Goal: Download file/media

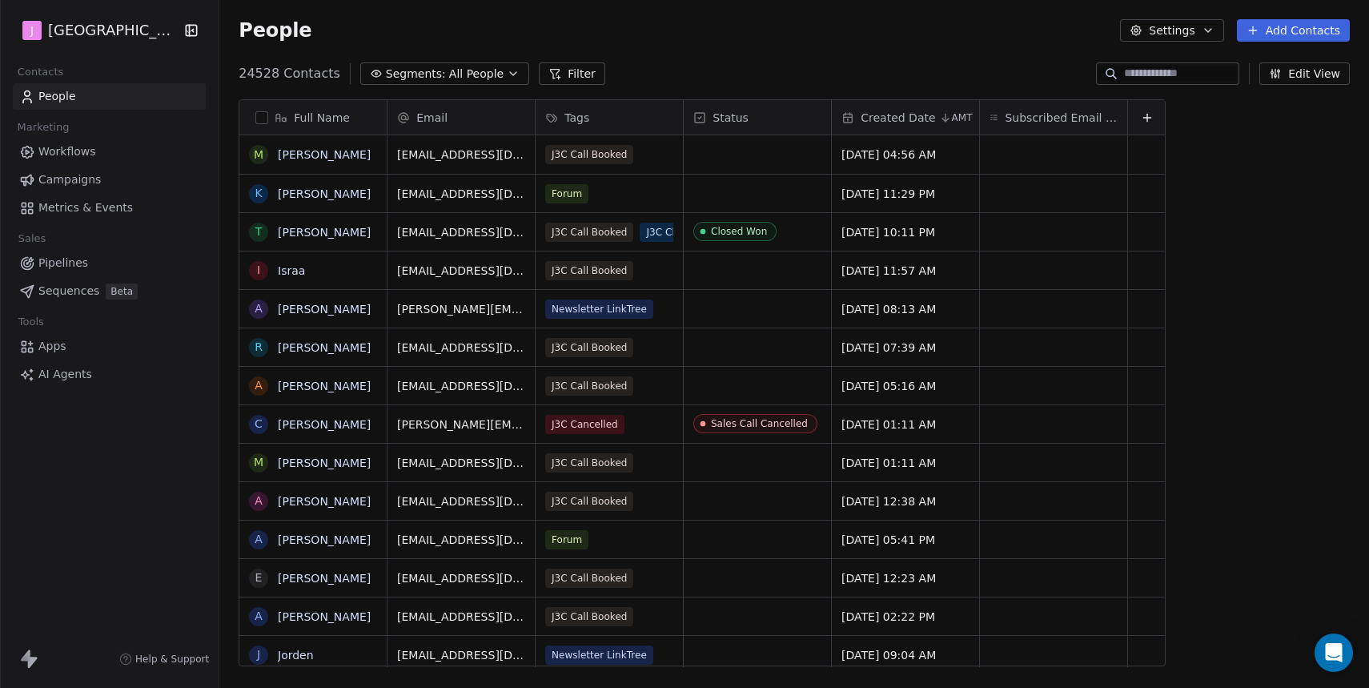
scroll to position [605, 1153]
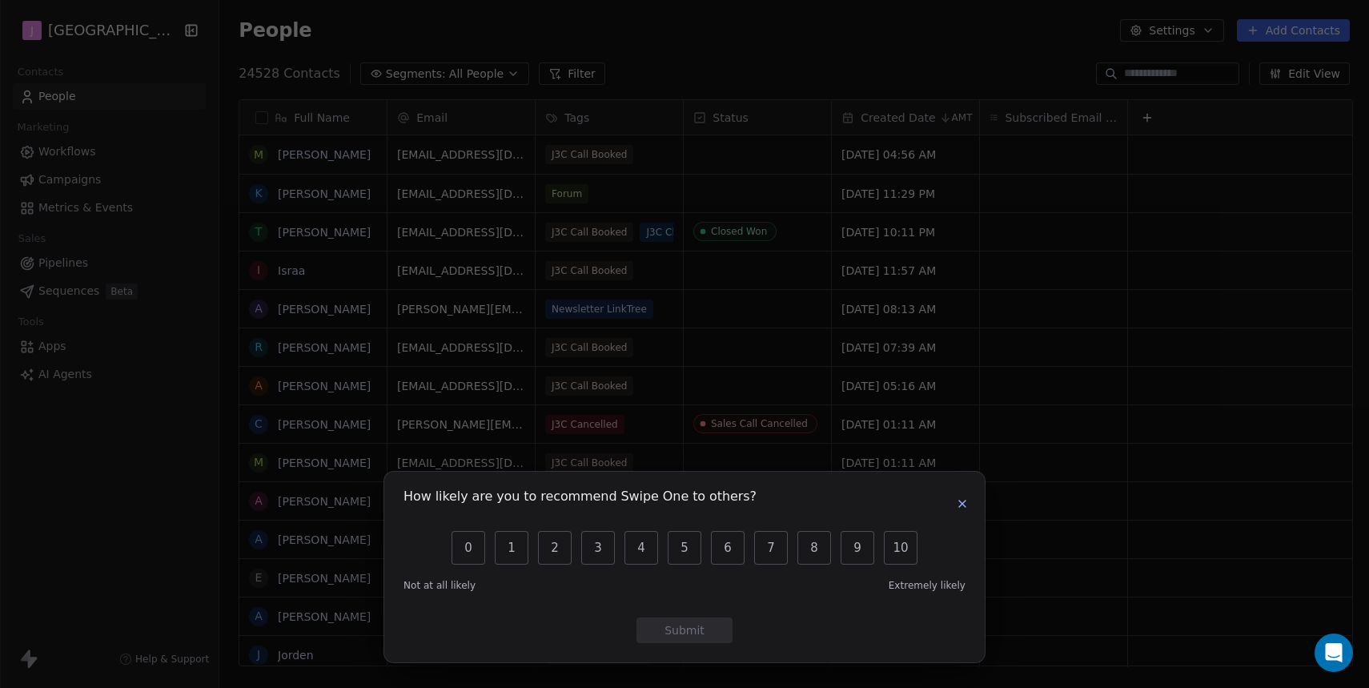
click at [958, 505] on icon "button" at bounding box center [962, 503] width 13 height 13
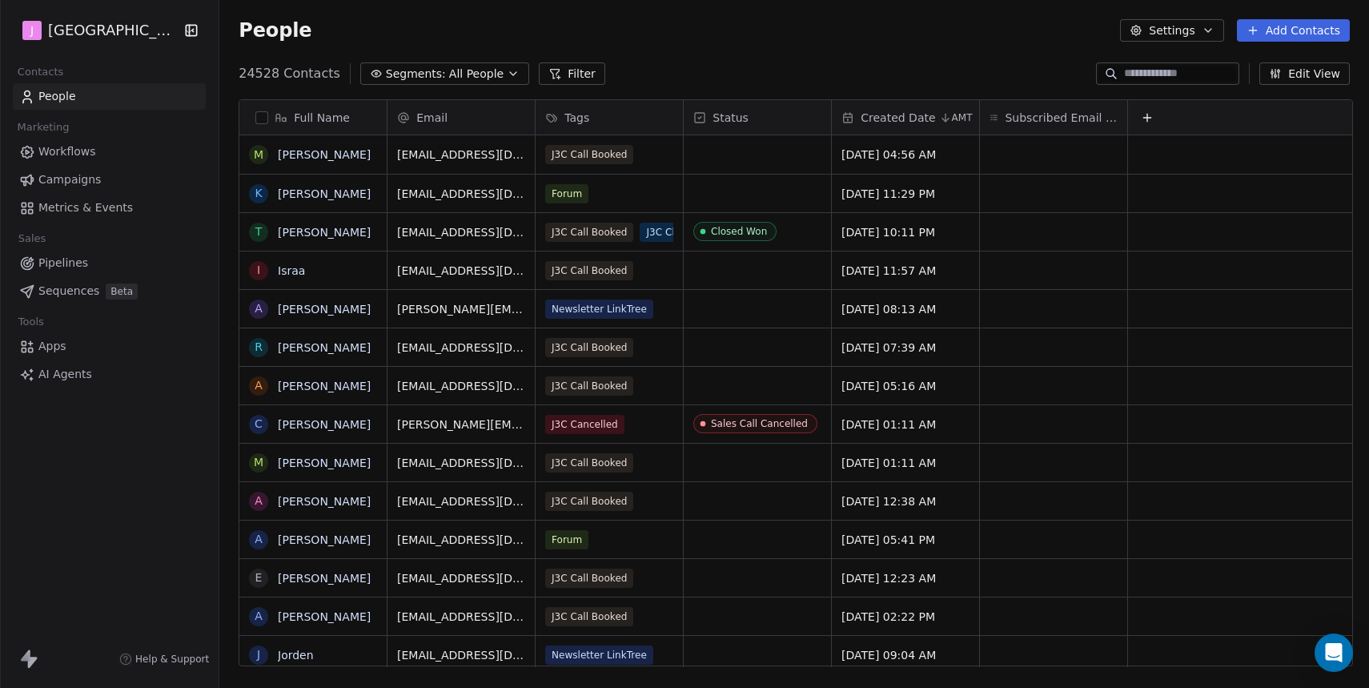
click at [449, 76] on span "All People" at bounding box center [476, 74] width 54 height 17
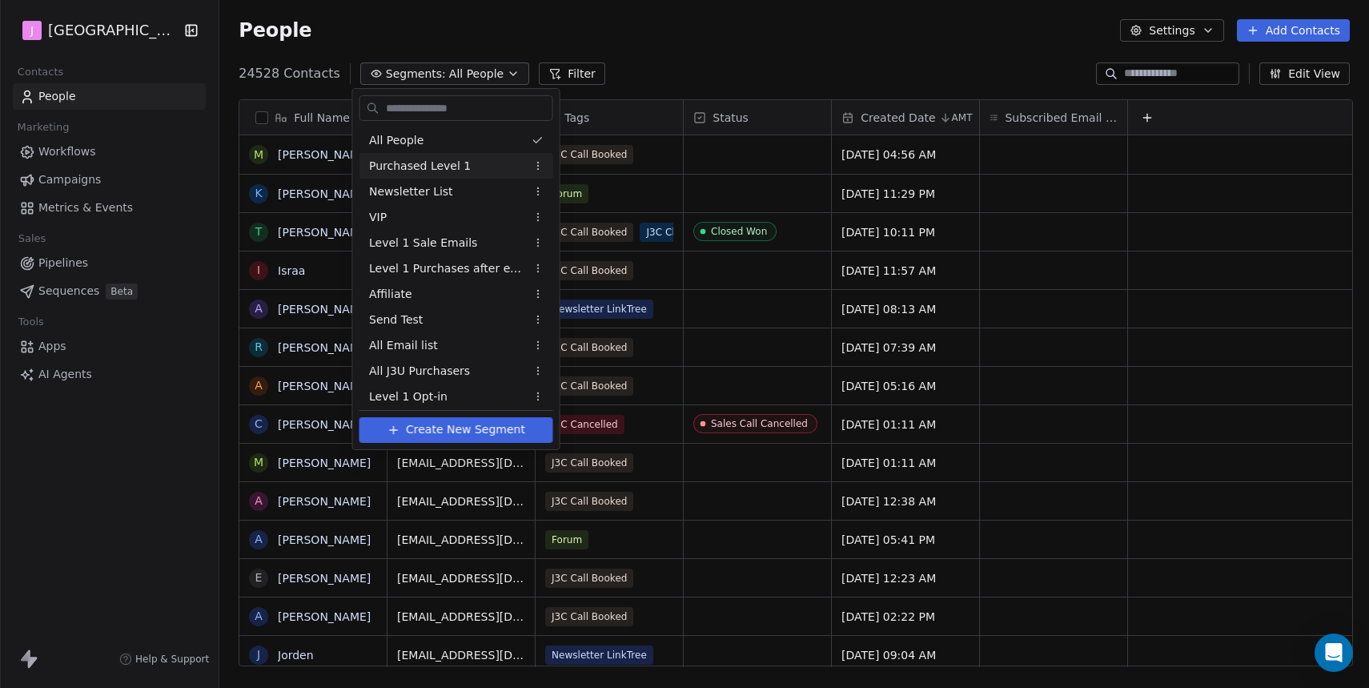
click at [475, 157] on div "Purchased Level 1" at bounding box center [456, 166] width 194 height 26
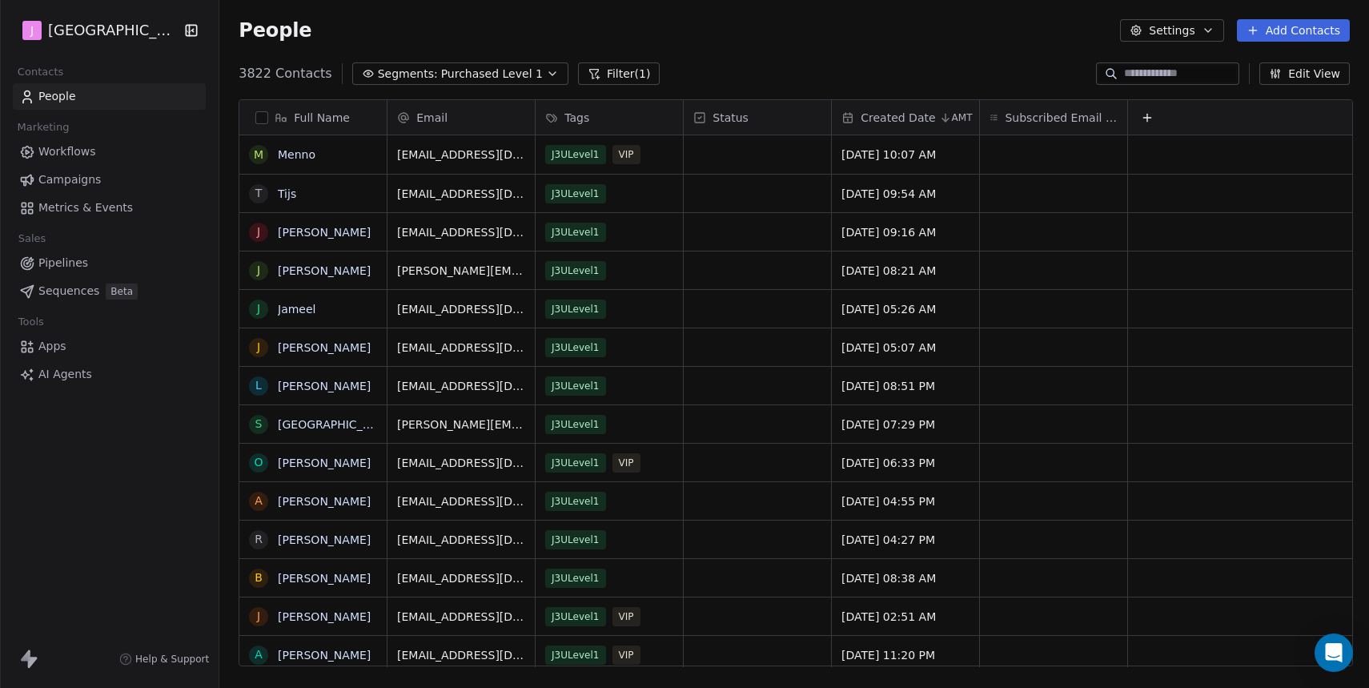
click at [263, 114] on button "button" at bounding box center [261, 117] width 13 height 13
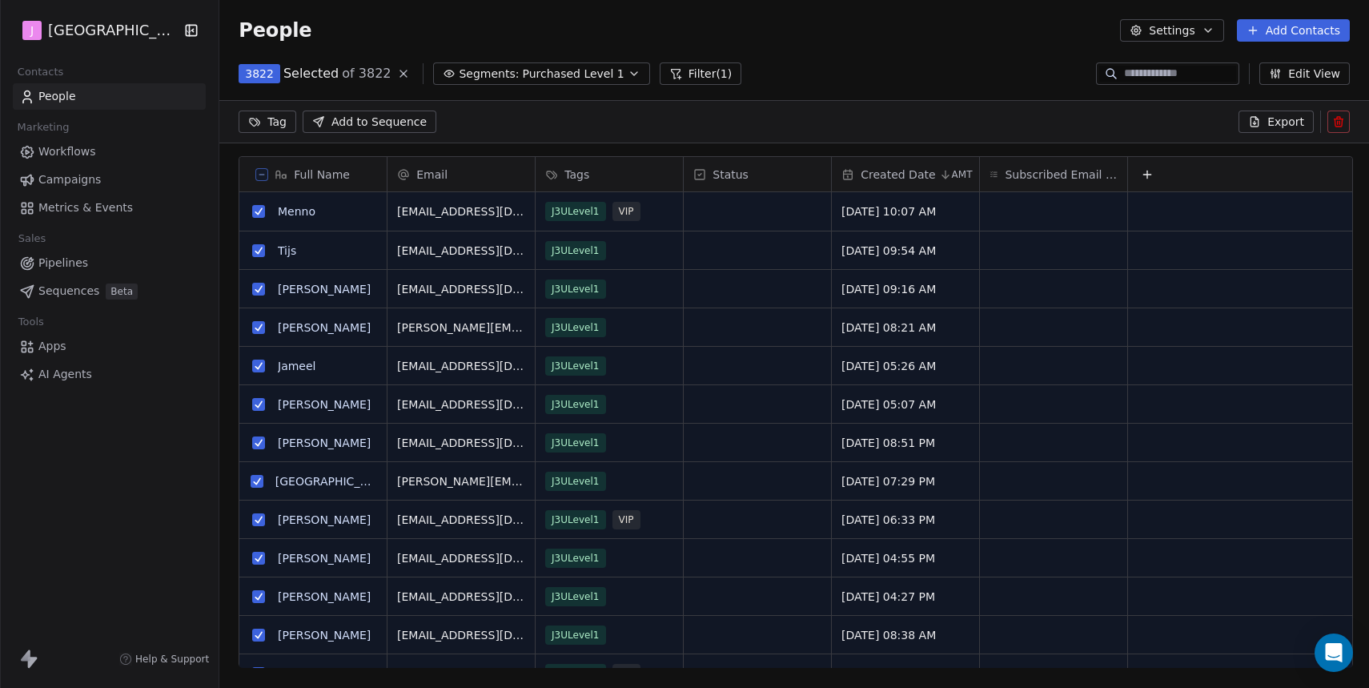
click at [1259, 119] on icon at bounding box center [1257, 118] width 2 height 2
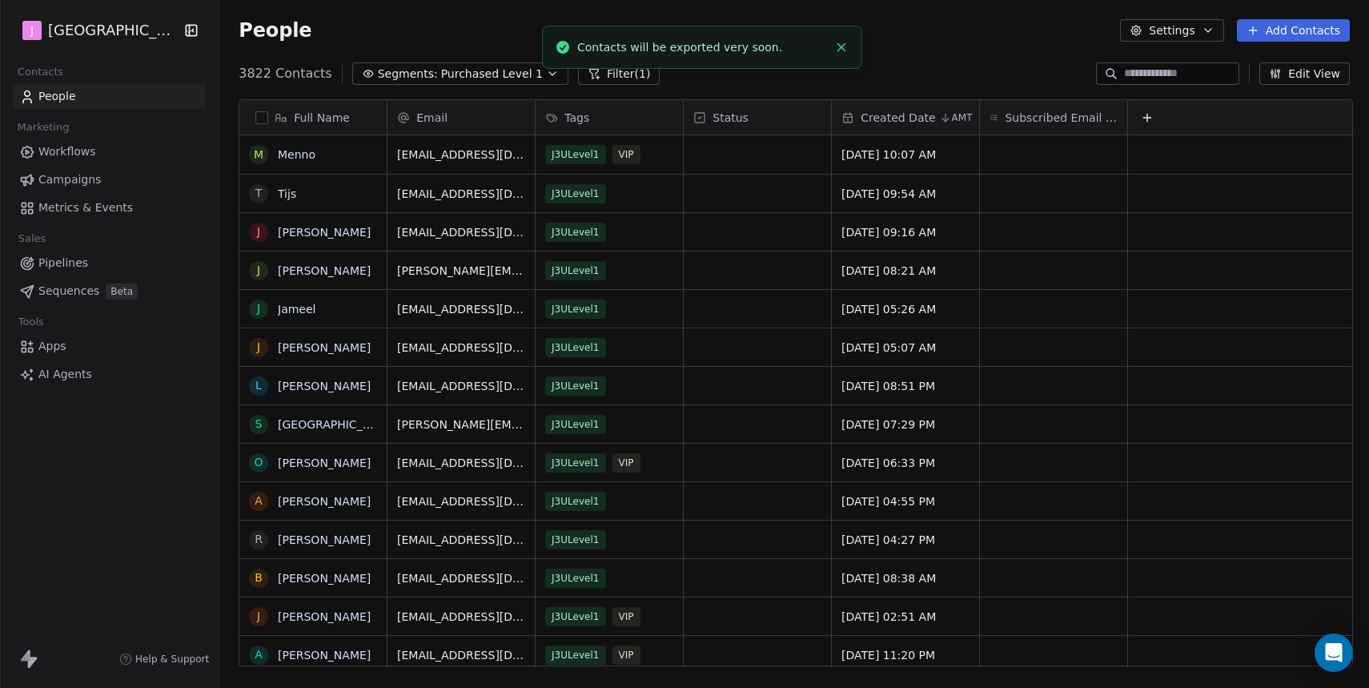
scroll to position [605, 1153]
click at [748, 45] on link "here" at bounding box center [759, 39] width 23 height 12
click at [410, 78] on span "Segments:" at bounding box center [408, 74] width 60 height 17
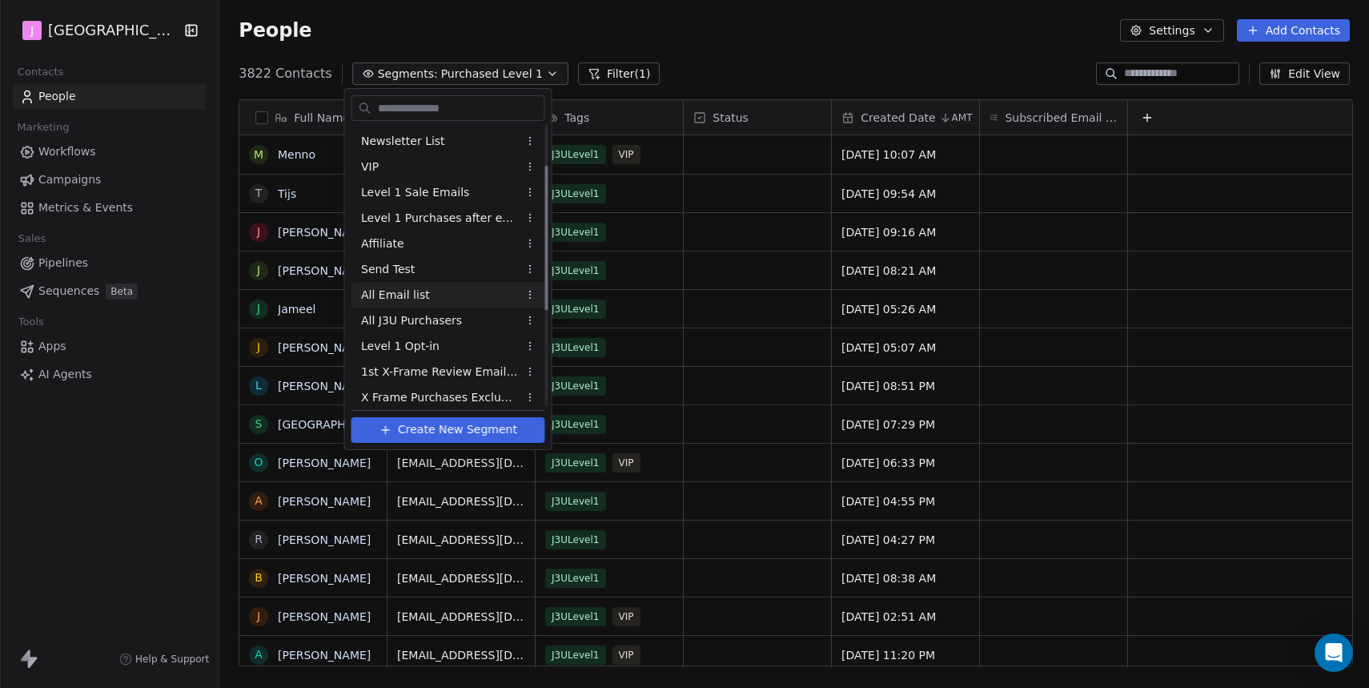
scroll to position [48, 0]
click at [406, 301] on span "All Email list" at bounding box center [395, 297] width 69 height 17
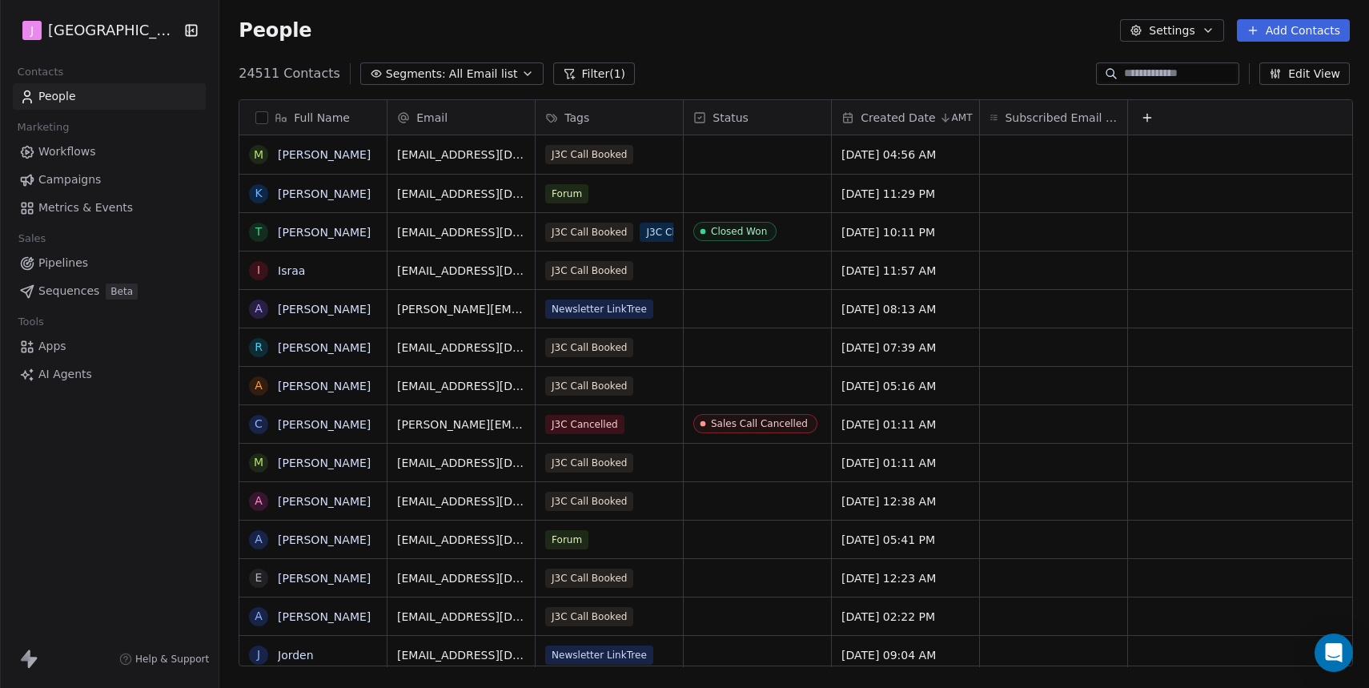
scroll to position [605, 1153]
click at [256, 120] on button "button" at bounding box center [261, 117] width 13 height 13
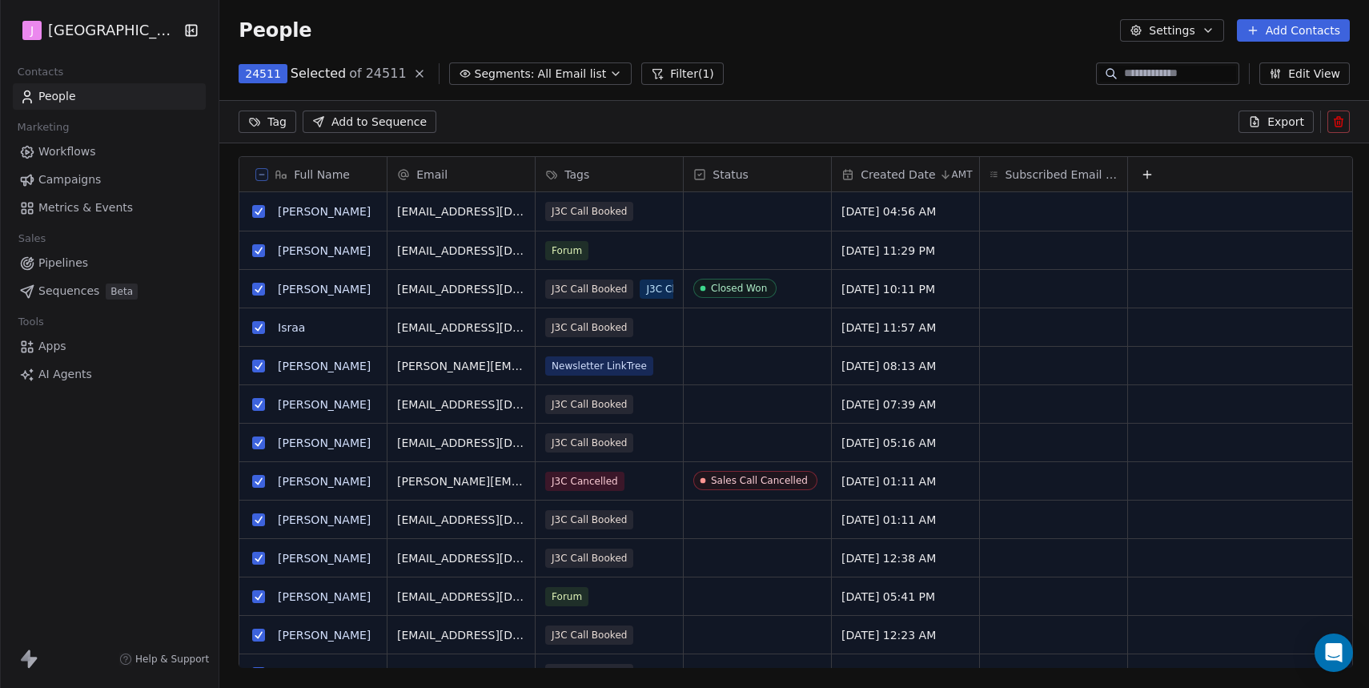
click at [1282, 125] on span "Export" at bounding box center [1285, 122] width 37 height 16
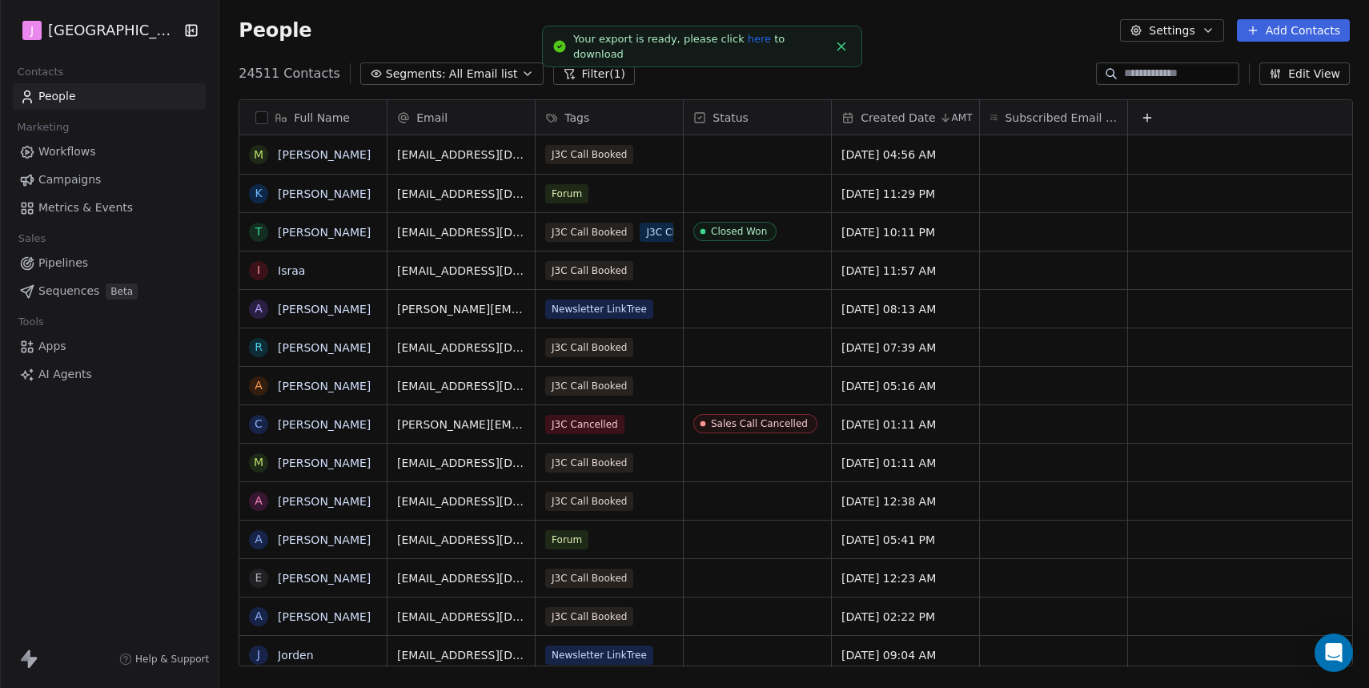
click at [748, 45] on link "here" at bounding box center [759, 39] width 23 height 12
click at [452, 78] on span "All Email list" at bounding box center [483, 74] width 69 height 17
click at [452, 78] on html "J J3 University Contacts People Marketing Workflows Campaigns Metrics & Events …" at bounding box center [684, 344] width 1369 height 688
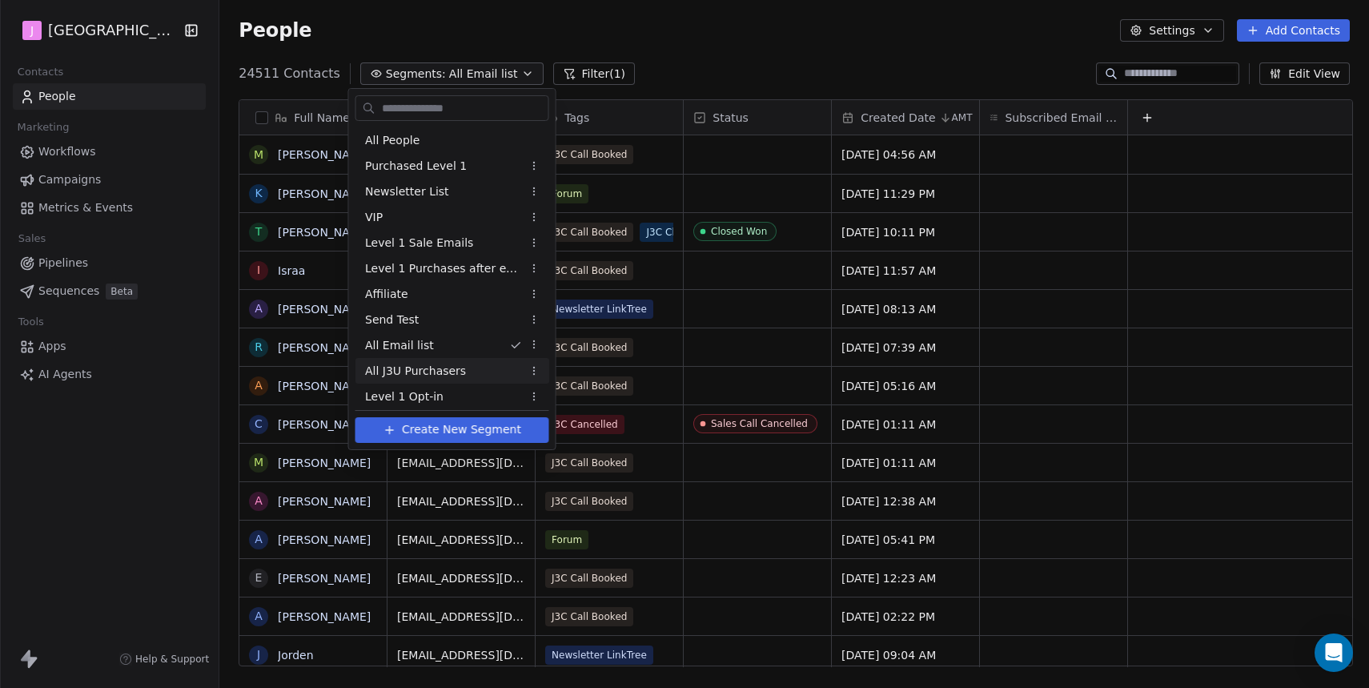
click at [444, 367] on span "All J3U Purchasers" at bounding box center [415, 371] width 101 height 17
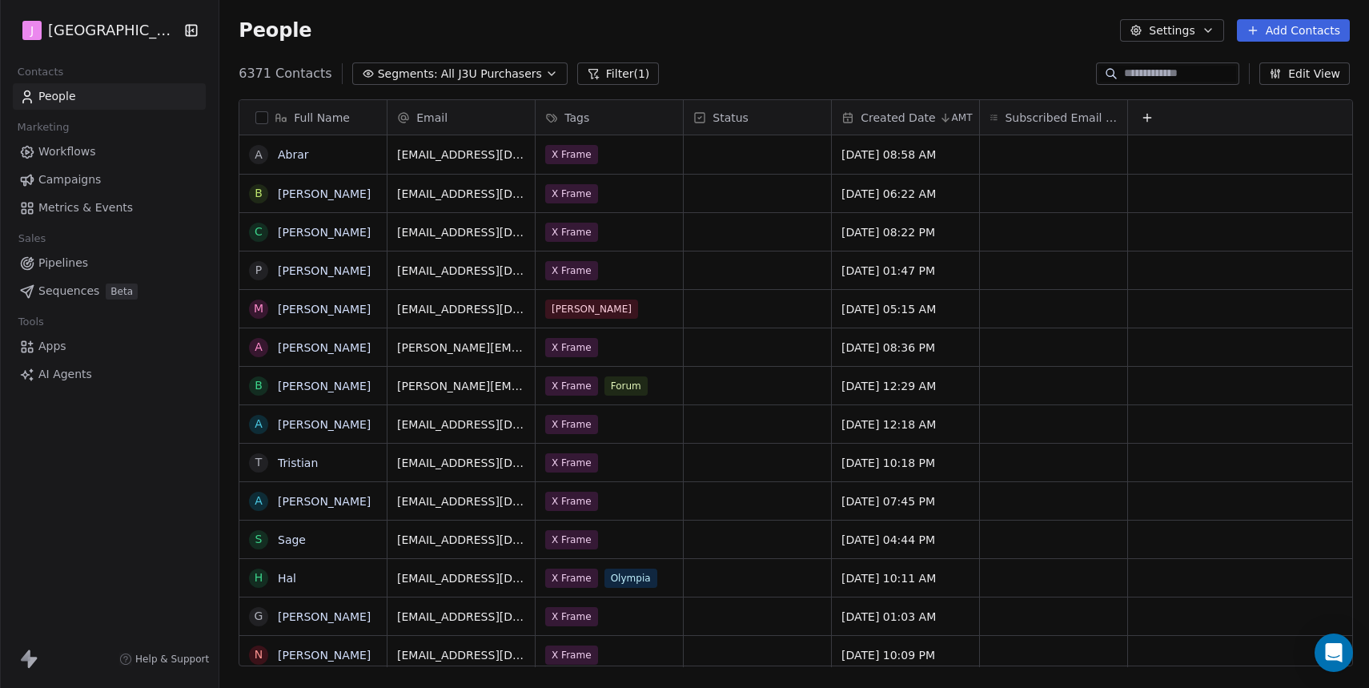
click at [259, 118] on button "button" at bounding box center [261, 117] width 13 height 13
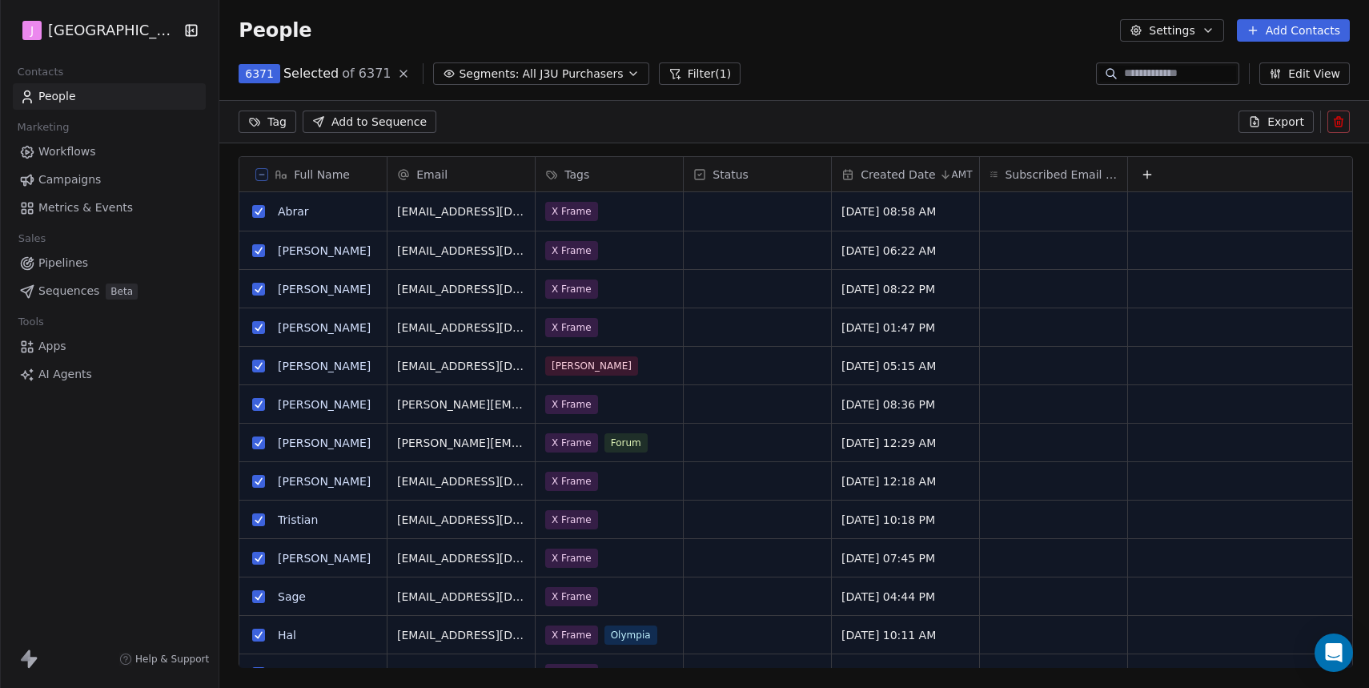
scroll to position [549, 1153]
click at [1275, 122] on span "Export" at bounding box center [1285, 122] width 37 height 16
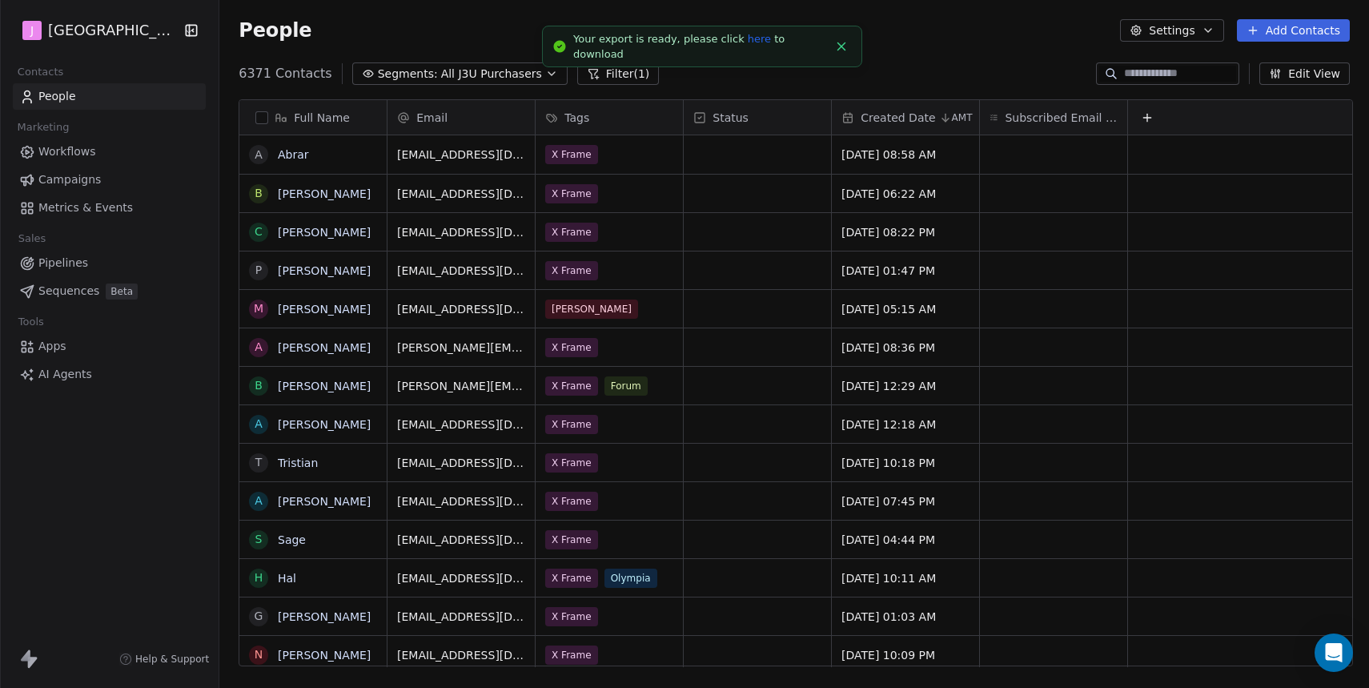
click at [749, 45] on link "here" at bounding box center [759, 39] width 23 height 12
click at [415, 77] on span "Segments:" at bounding box center [408, 74] width 60 height 17
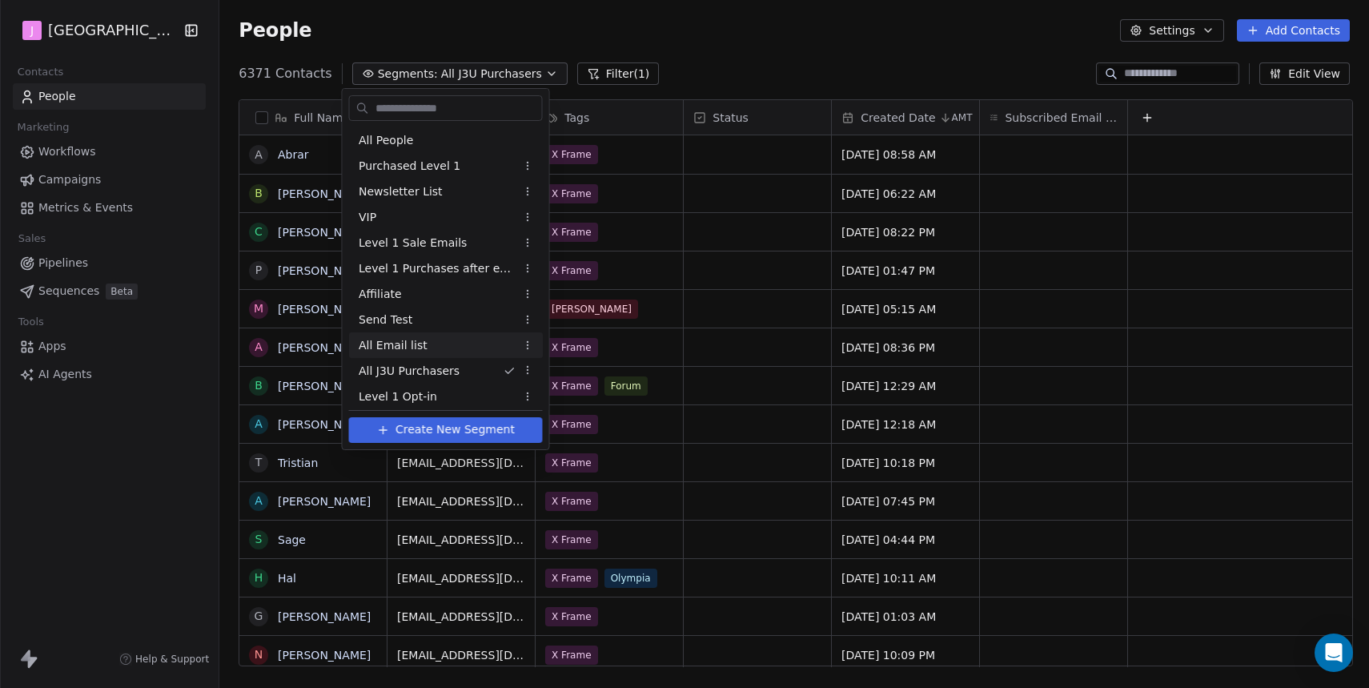
click at [410, 343] on span "All Email list" at bounding box center [393, 345] width 69 height 17
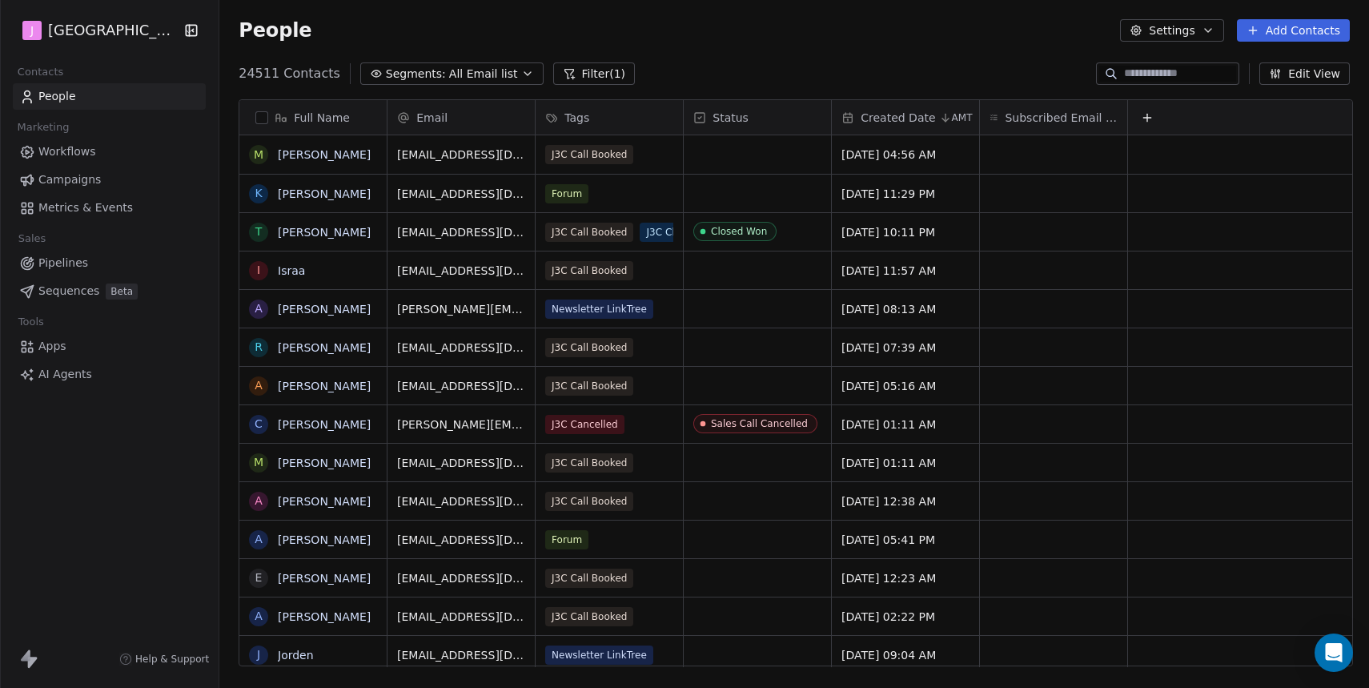
scroll to position [605, 1153]
click at [432, 83] on button "Segments: All Email list" at bounding box center [451, 73] width 183 height 22
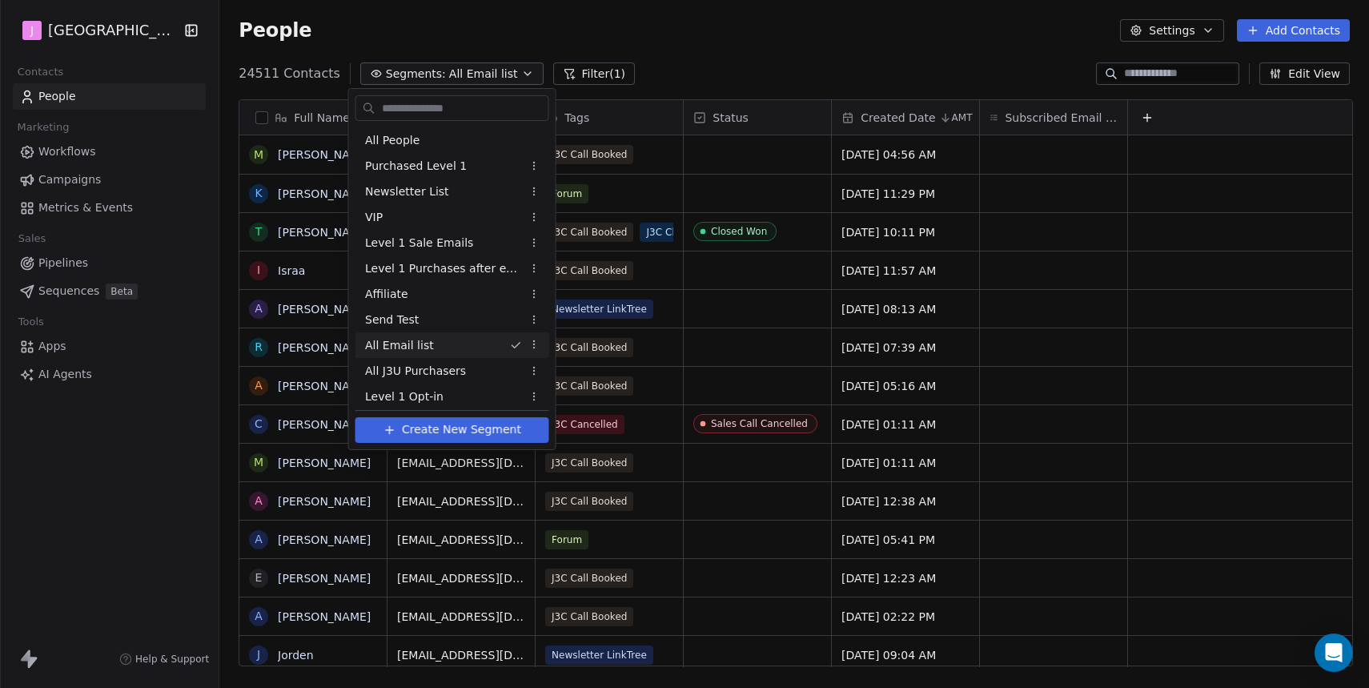
click at [413, 355] on div "All Email list" at bounding box center [452, 345] width 194 height 26
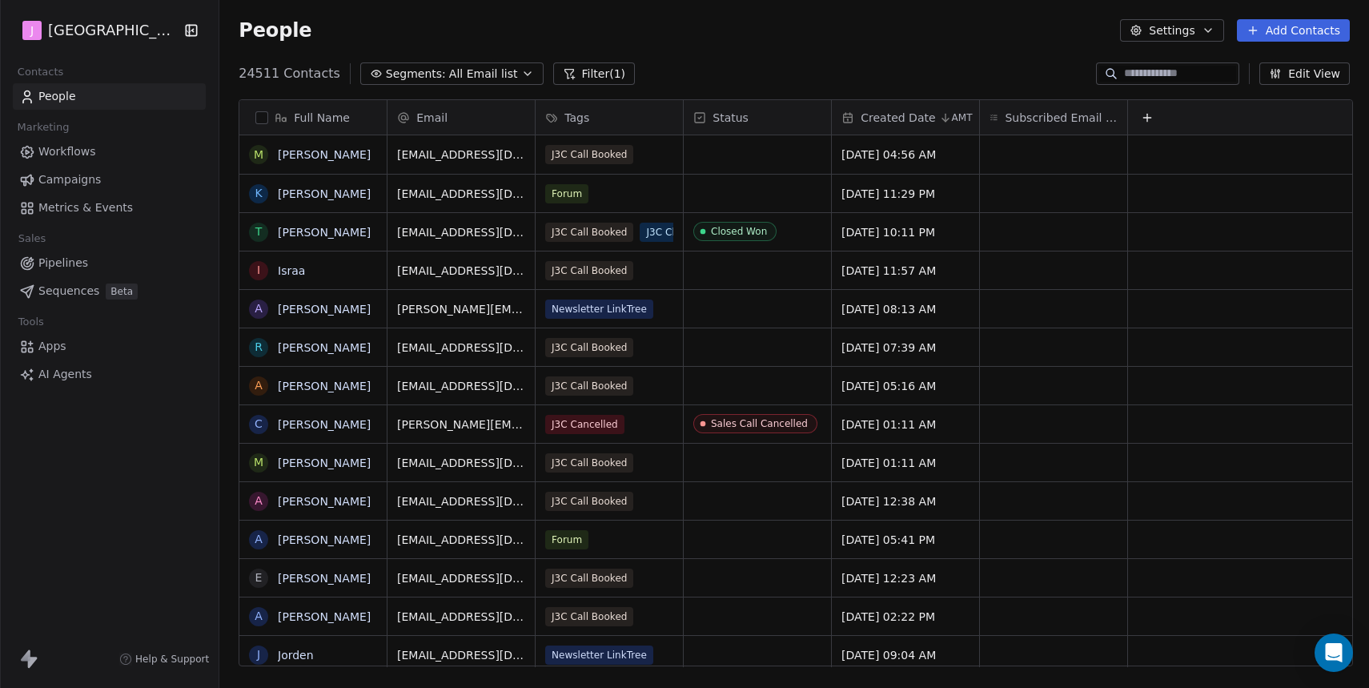
click at [263, 114] on button "button" at bounding box center [261, 117] width 13 height 13
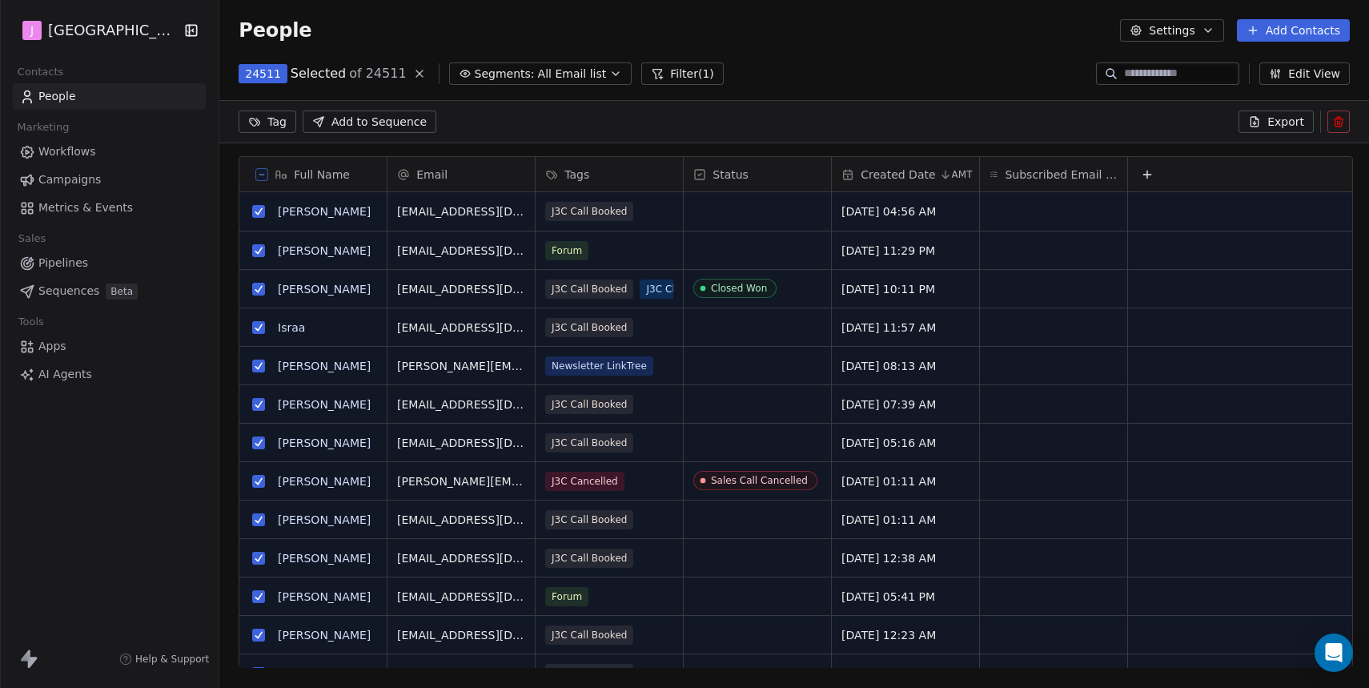
click at [455, 171] on div "Email" at bounding box center [459, 175] width 125 height 16
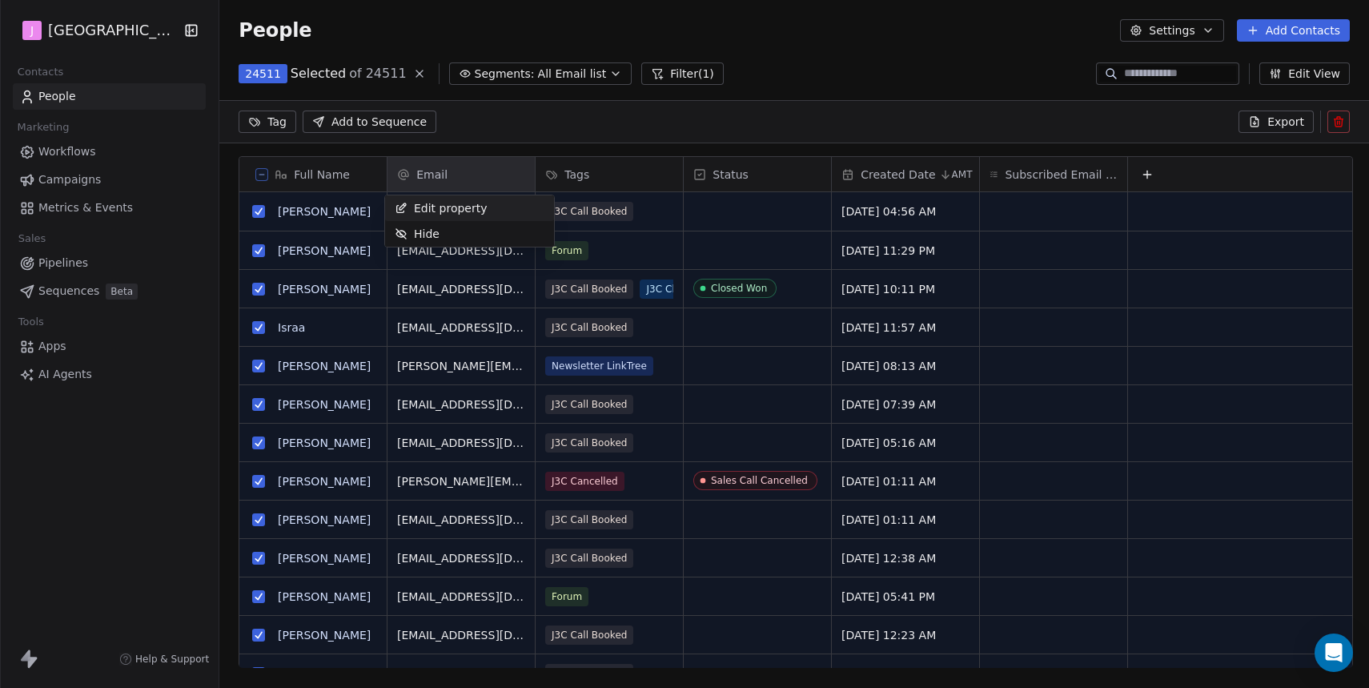
click at [455, 171] on html "J J3 University Contacts People Marketing Workflows Campaigns Metrics & Events …" at bounding box center [684, 344] width 1369 height 688
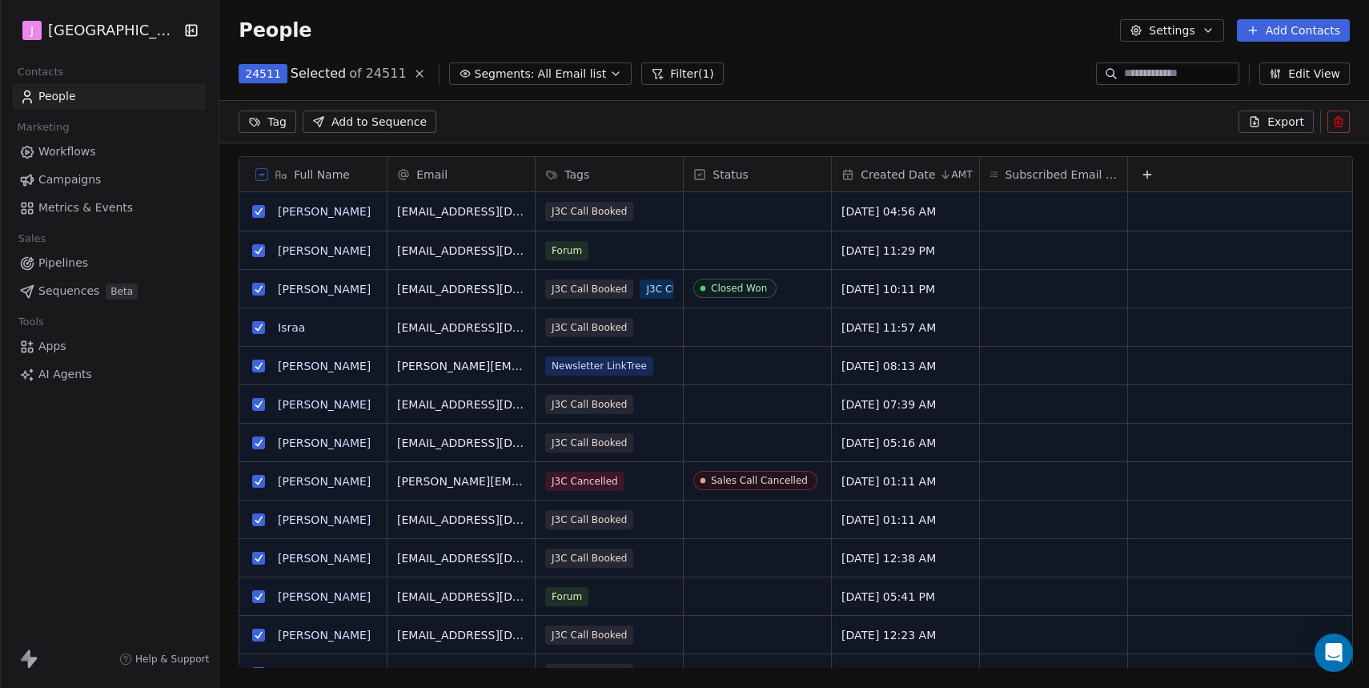
click at [1261, 121] on icon at bounding box center [1254, 121] width 13 height 13
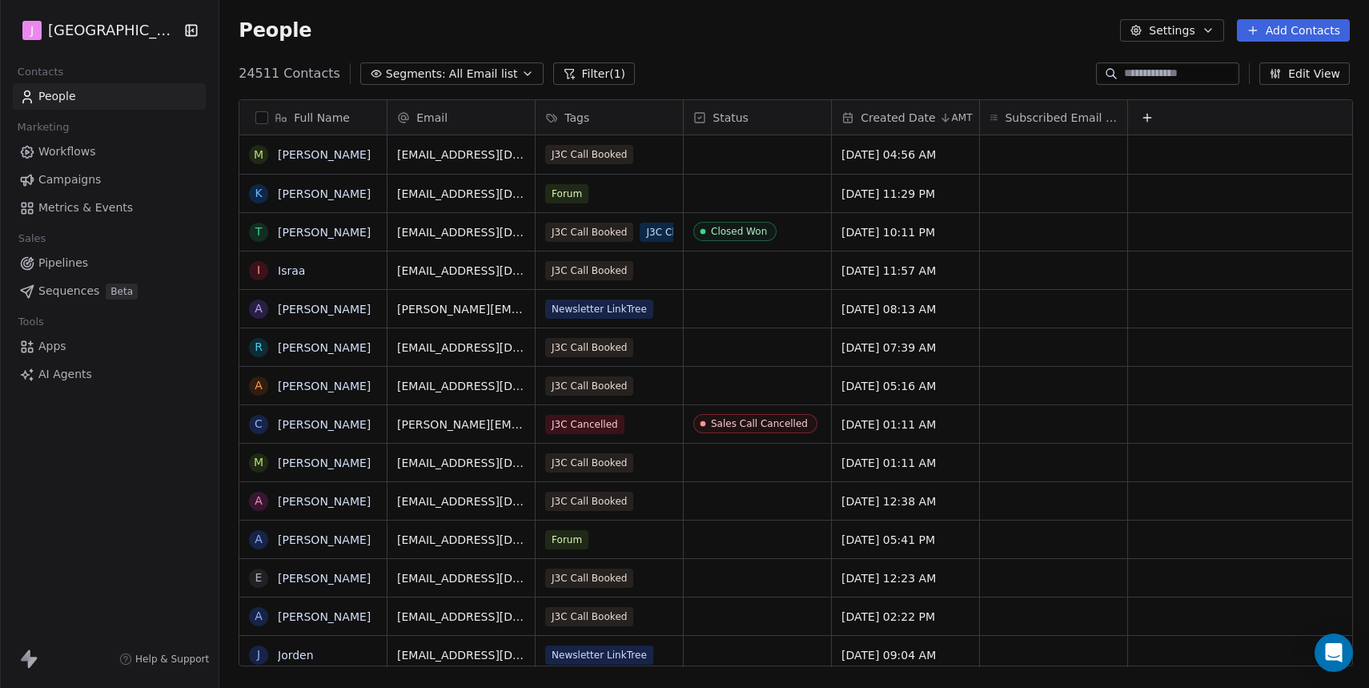
click at [1183, 37] on button "Settings" at bounding box center [1171, 30] width 103 height 22
click at [1172, 137] on span "Export" at bounding box center [1180, 142] width 37 height 17
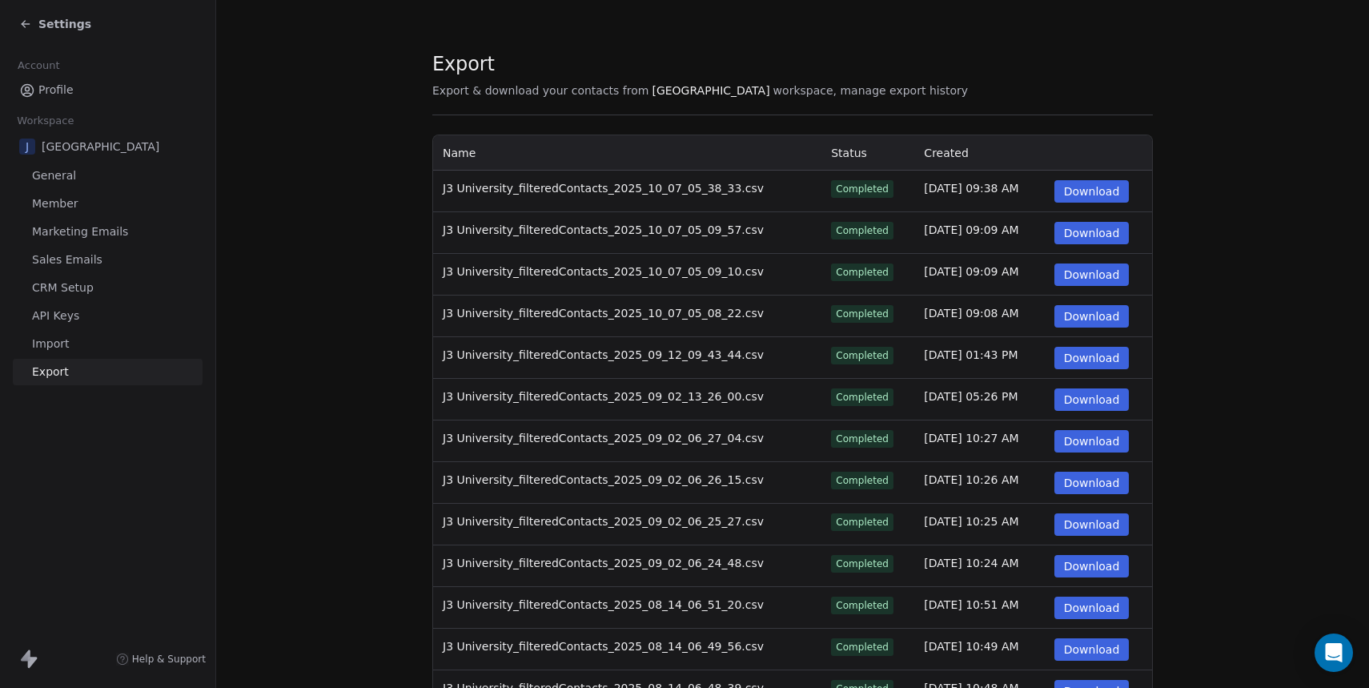
click at [1098, 194] on button "Download" at bounding box center [1091, 191] width 75 height 22
